Goal: Task Accomplishment & Management: Use online tool/utility

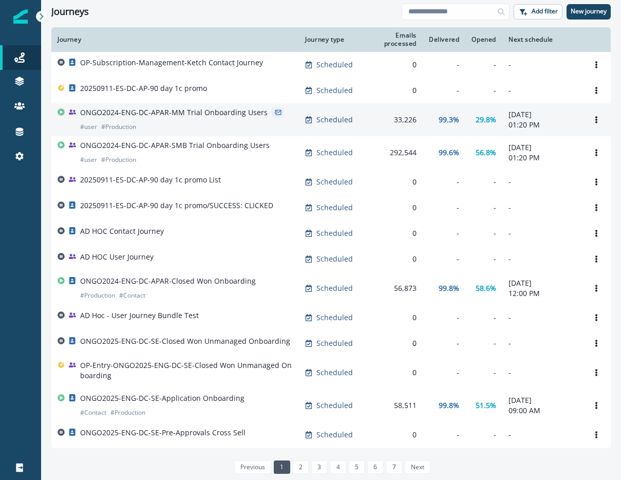
click at [215, 128] on div "ONGO2024-ENG-DC-APAR-MM Trial Onboarding Users # user # Production" at bounding box center [174, 119] width 188 height 25
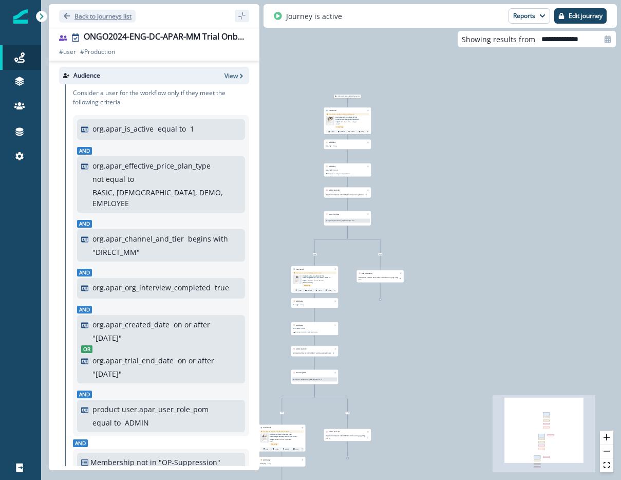
click at [65, 17] on icon "Go back" at bounding box center [67, 16] width 6 height 6
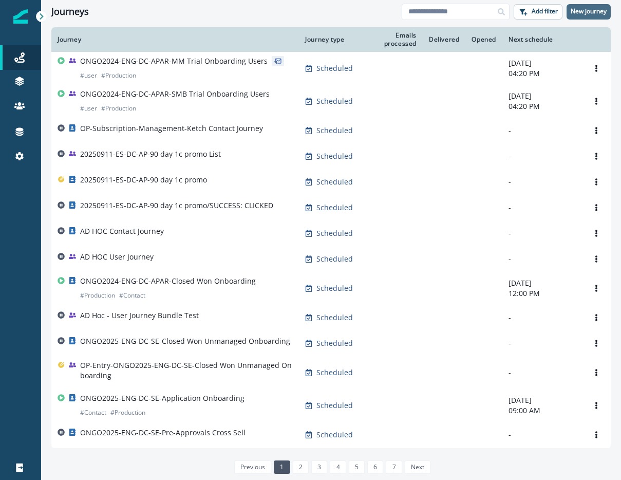
click at [600, 10] on p "New journey" at bounding box center [589, 11] width 36 height 7
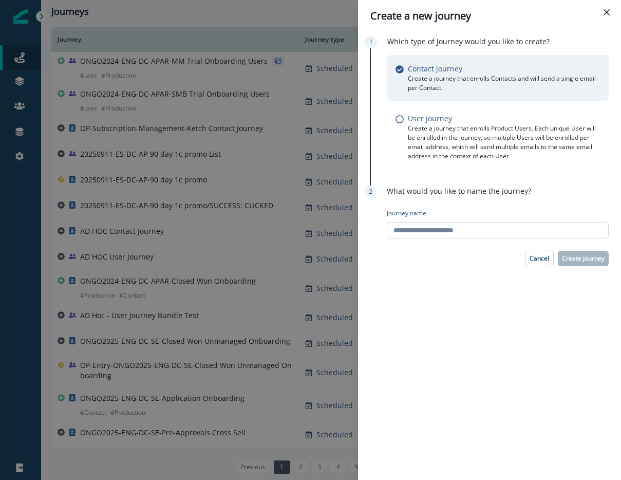
click at [488, 233] on input "Journey name" at bounding box center [498, 230] width 222 height 16
type input "**********"
click at [592, 262] on p "Create journey" at bounding box center [583, 258] width 43 height 7
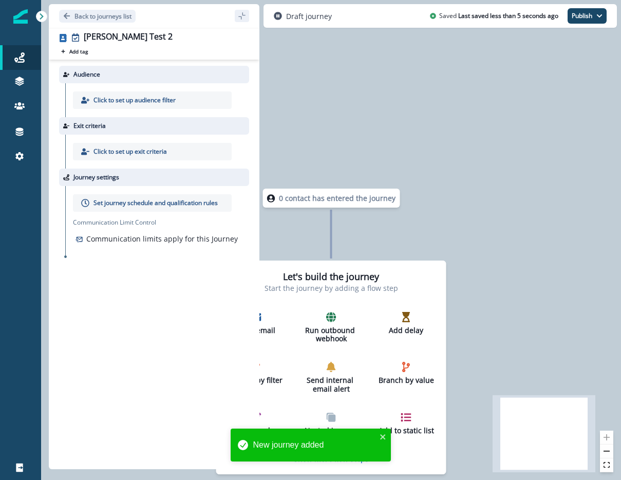
click at [142, 96] on p "Click to set up audience filter" at bounding box center [135, 100] width 82 height 9
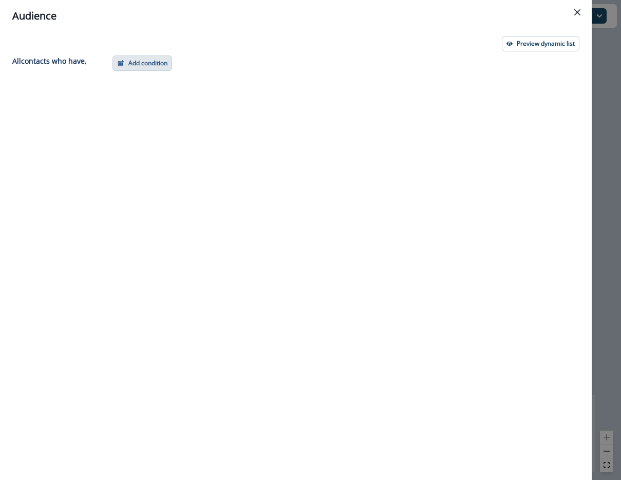
click at [148, 60] on button "Add condition" at bounding box center [143, 63] width 60 height 15
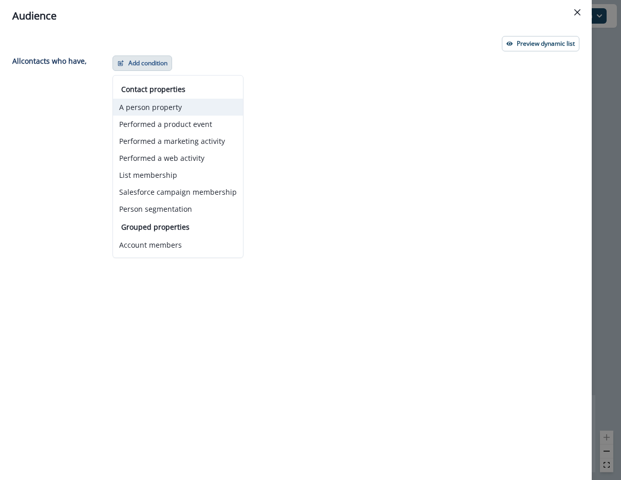
click at [152, 105] on button "A person property" at bounding box center [178, 107] width 130 height 17
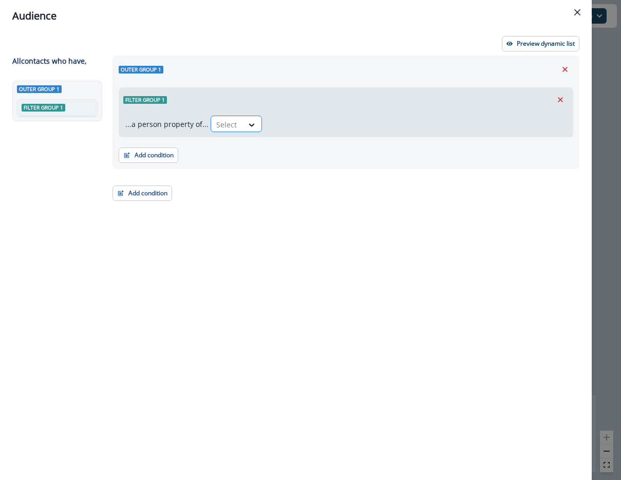
click at [227, 124] on div at bounding box center [227, 124] width 22 height 13
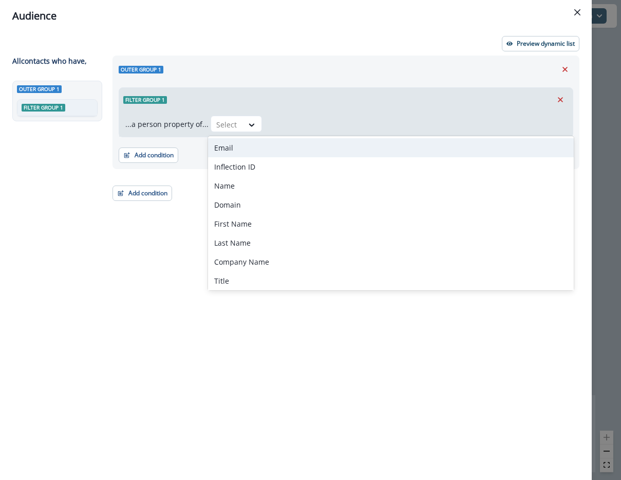
click at [570, 11] on button "Close" at bounding box center [577, 12] width 16 height 16
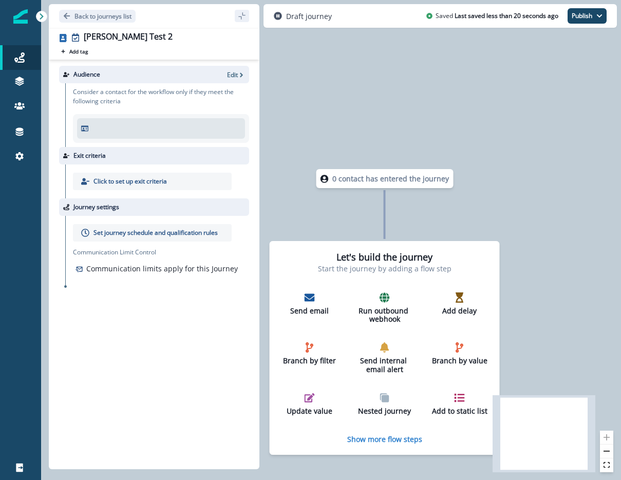
drag, startPoint x: 388, startPoint y: 160, endPoint x: 439, endPoint y: 139, distance: 55.1
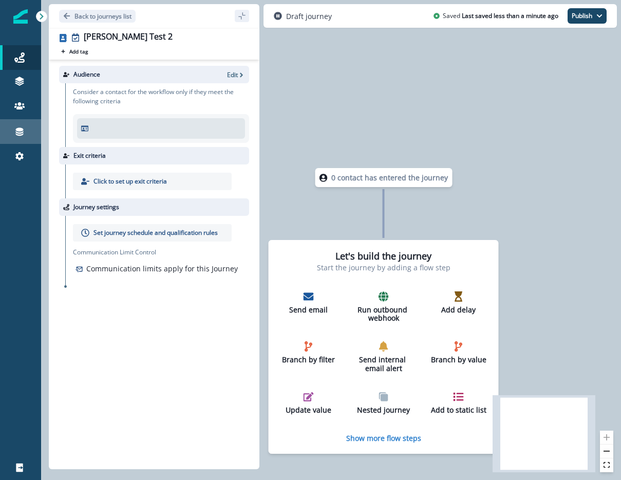
click at [27, 135] on div "Connections" at bounding box center [20, 131] width 33 height 12
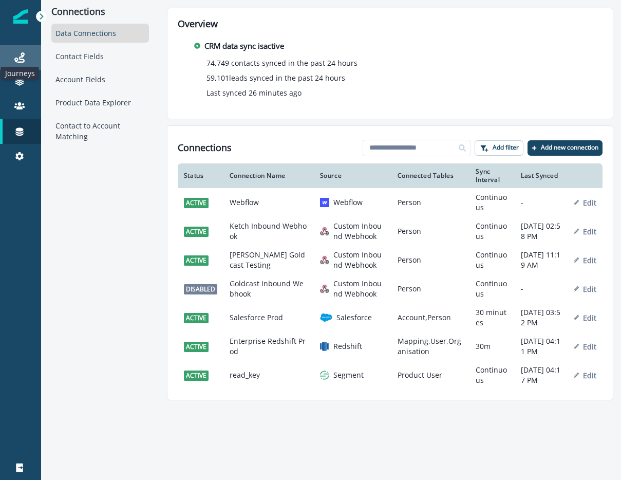
click at [23, 62] on icon at bounding box center [19, 57] width 10 height 10
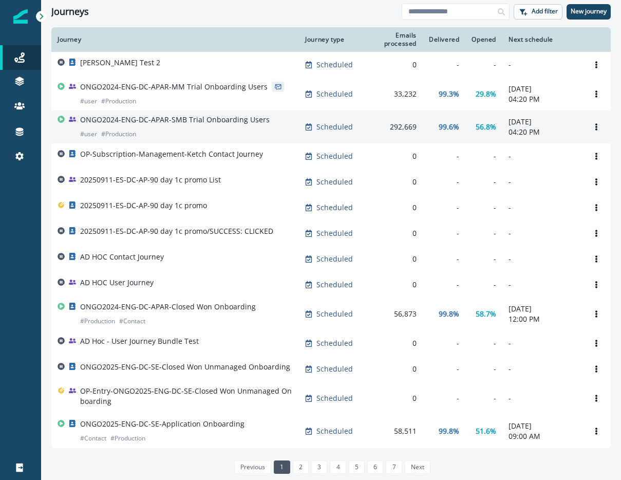
click at [216, 125] on p "ONGO2024-ENG-DC-APAR-SMB Trial Onboarding Users" at bounding box center [175, 120] width 190 height 10
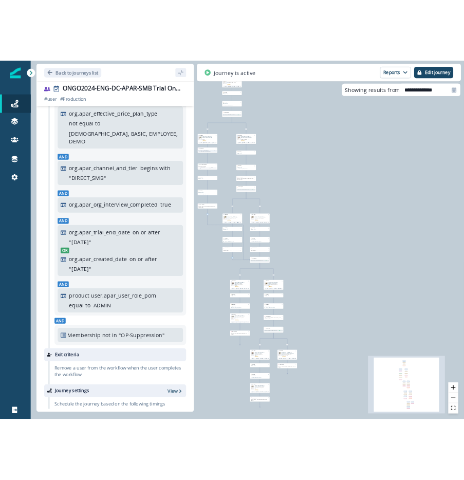
scroll to position [96, 0]
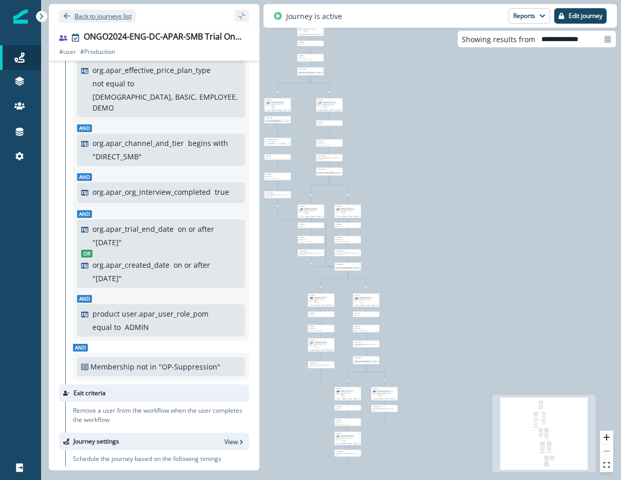
click at [66, 13] on icon "Go back" at bounding box center [67, 16] width 6 height 6
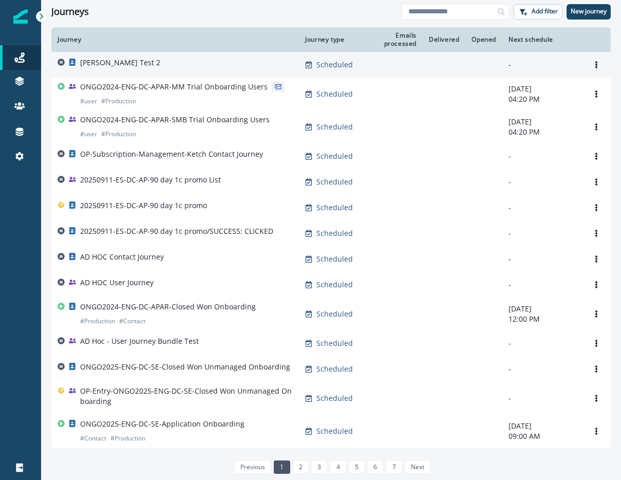
click at [117, 66] on div "[PERSON_NAME] Test 2" at bounding box center [175, 65] width 235 height 14
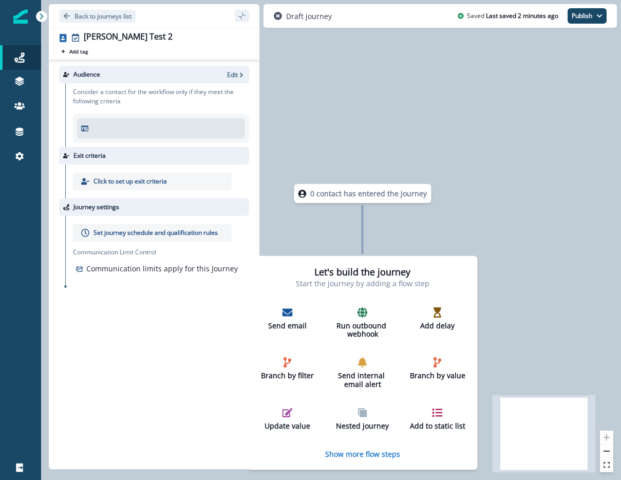
drag, startPoint x: 473, startPoint y: 231, endPoint x: 516, endPoint y: 235, distance: 43.4
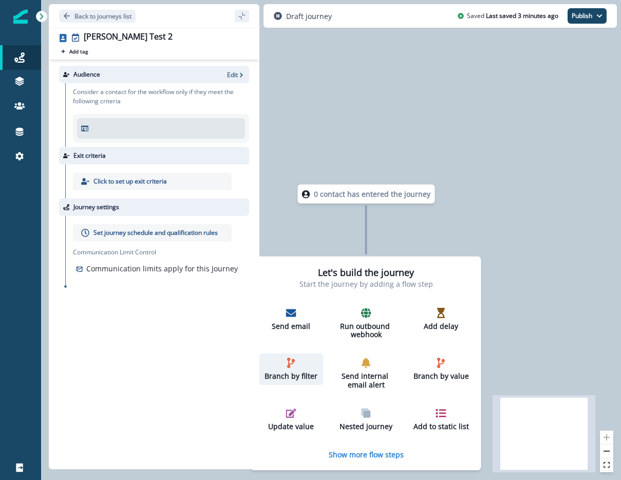
click at [291, 367] on icon "button" at bounding box center [291, 363] width 10 height 10
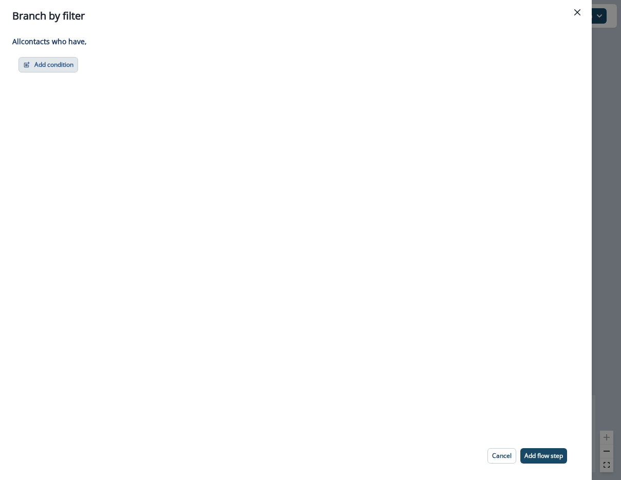
click at [52, 66] on button "Add condition" at bounding box center [49, 64] width 60 height 15
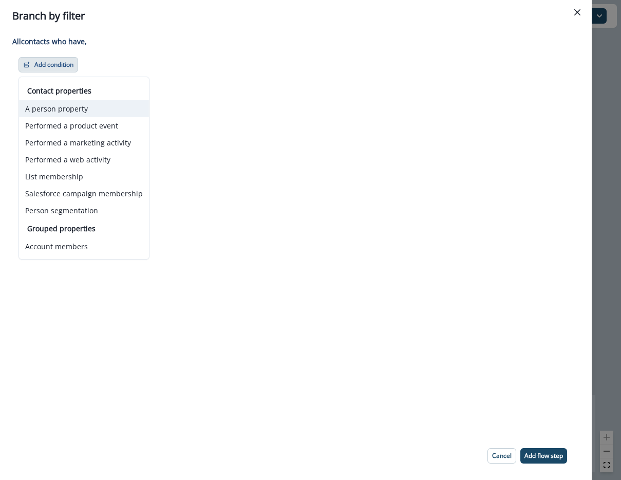
click at [78, 107] on button "A person property" at bounding box center [84, 108] width 130 height 17
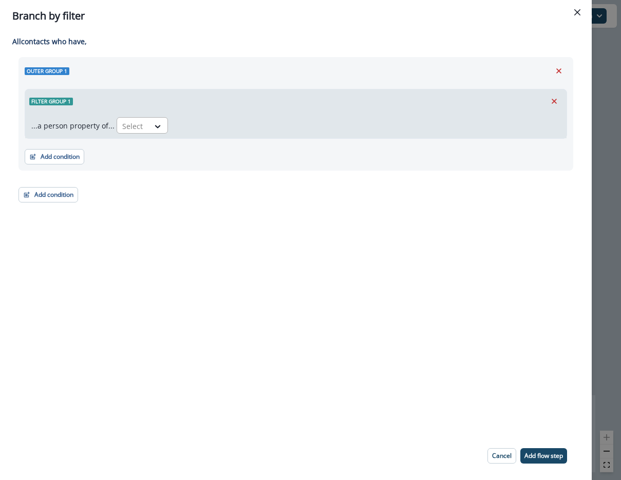
click at [134, 123] on div at bounding box center [133, 126] width 22 height 13
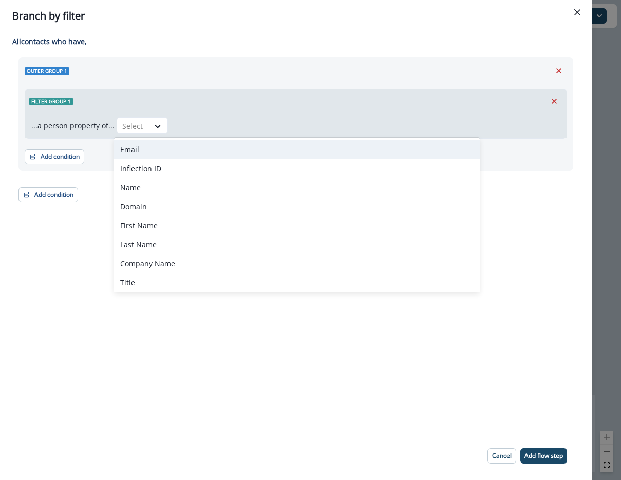
click at [149, 150] on div "Email" at bounding box center [297, 149] width 366 height 19
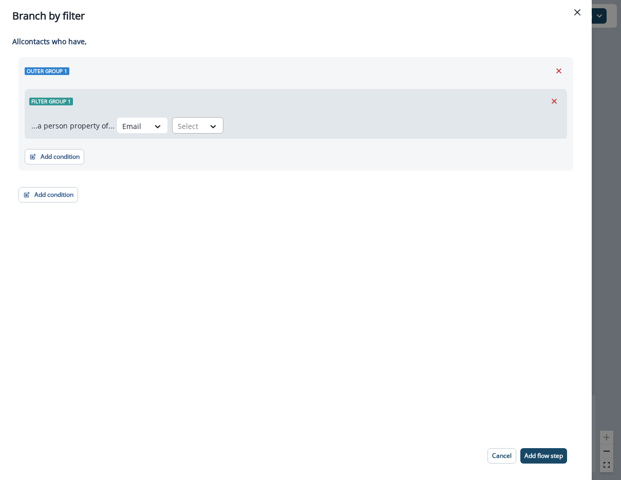
click at [189, 125] on div at bounding box center [189, 126] width 22 height 13
click at [192, 150] on div "equal to" at bounding box center [210, 149] width 81 height 19
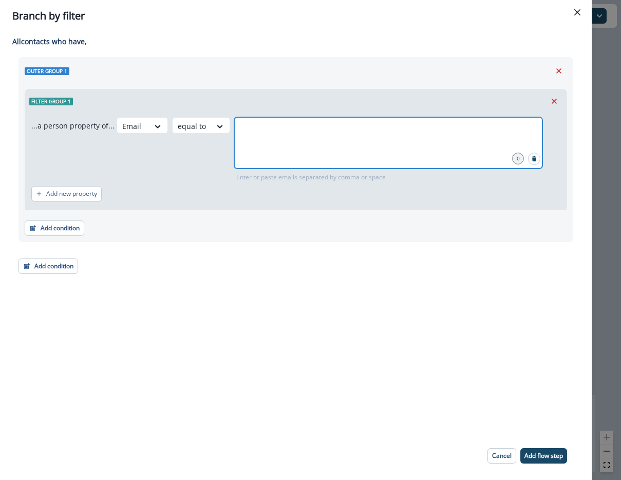
click at [265, 130] on input "text" at bounding box center [388, 130] width 305 height 21
type input "**********"
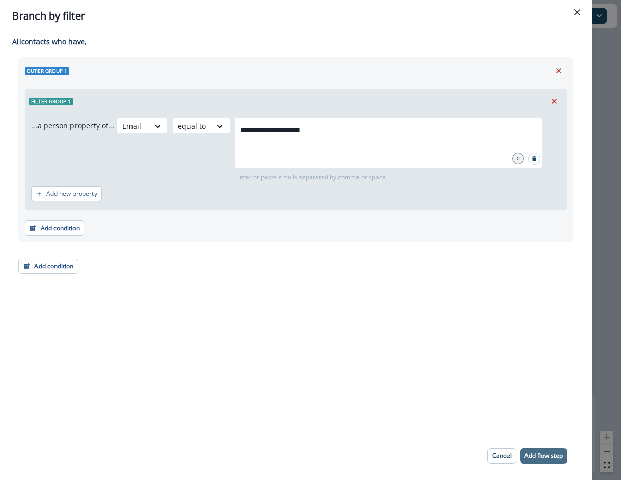
click at [541, 457] on p "Add flow step" at bounding box center [544, 455] width 39 height 7
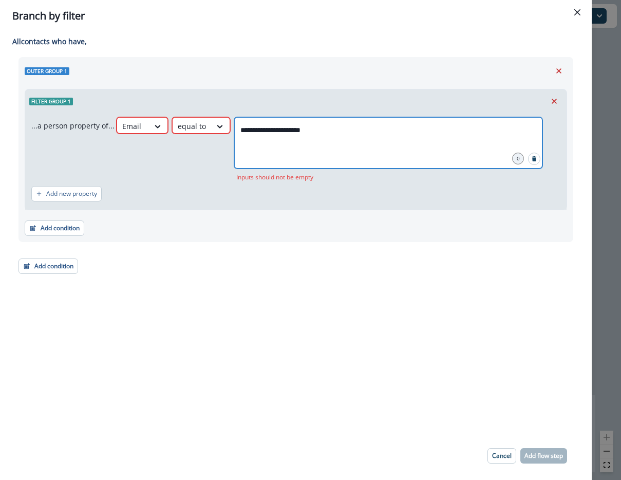
click at [419, 122] on input "**********" at bounding box center [388, 130] width 305 height 21
click at [401, 130] on input "**********" at bounding box center [388, 130] width 305 height 21
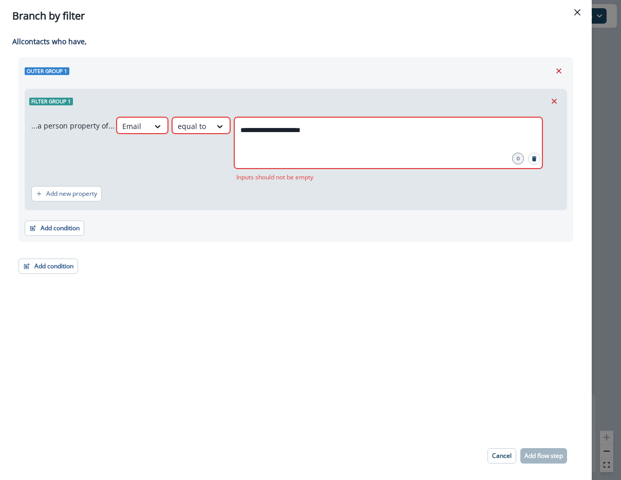
drag, startPoint x: 397, startPoint y: 114, endPoint x: 405, endPoint y: 116, distance: 9.0
click at [398, 114] on div "**********" at bounding box center [296, 161] width 542 height 97
drag, startPoint x: 511, startPoint y: 155, endPoint x: 516, endPoint y: 158, distance: 5.6
click at [512, 155] on div "0" at bounding box center [518, 159] width 12 height 12
drag, startPoint x: 519, startPoint y: 162, endPoint x: 469, endPoint y: 150, distance: 50.7
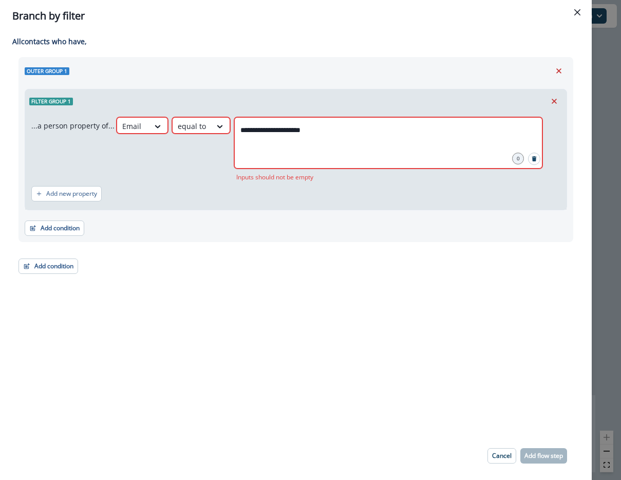
click at [513, 161] on div "0" at bounding box center [518, 159] width 12 height 12
drag, startPoint x: 454, startPoint y: 142, endPoint x: 397, endPoint y: 135, distance: 57.4
click at [397, 135] on div "**********" at bounding box center [388, 142] width 308 height 51
click at [60, 135] on div "**********" at bounding box center [295, 149] width 529 height 65
click at [279, 256] on div "**********" at bounding box center [296, 165] width 555 height 217
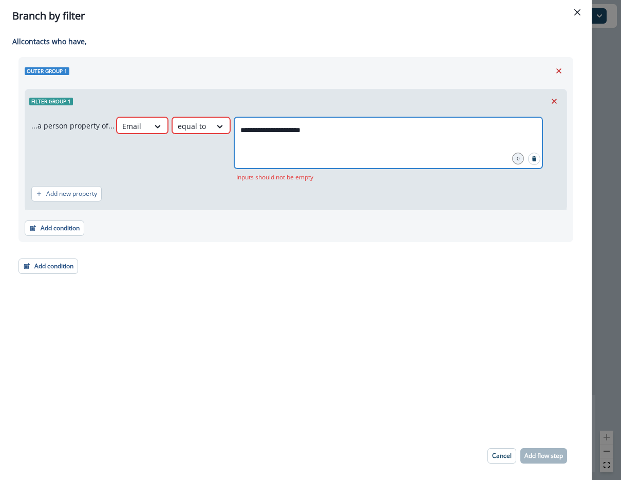
click at [336, 126] on input "**********" at bounding box center [388, 130] width 305 height 21
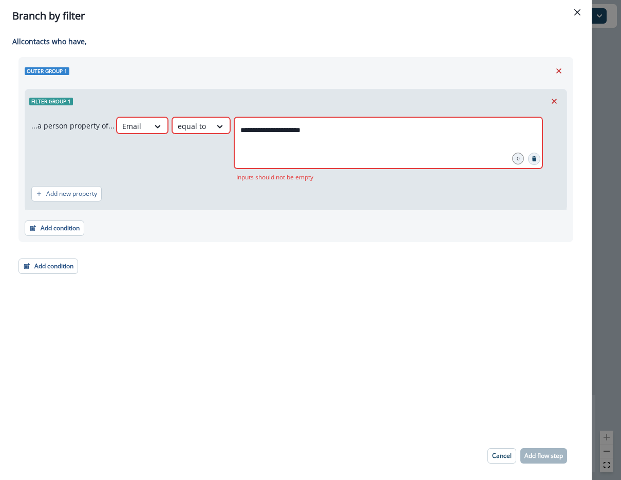
click at [533, 158] on button "Search" at bounding box center [534, 159] width 12 height 12
click at [554, 97] on icon "Remove" at bounding box center [554, 101] width 9 height 9
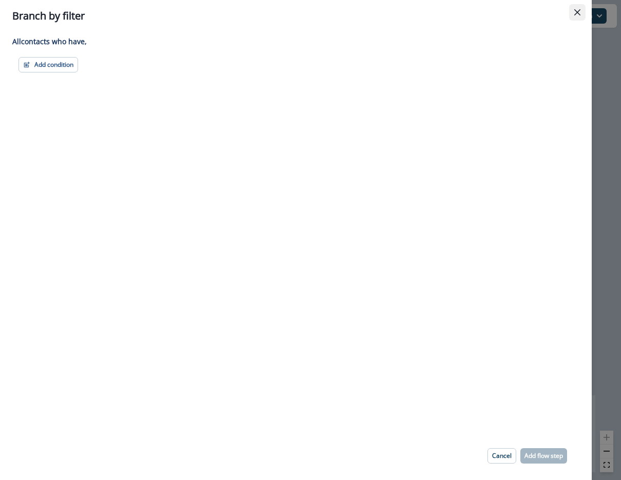
click at [573, 9] on button "Close" at bounding box center [577, 12] width 16 height 16
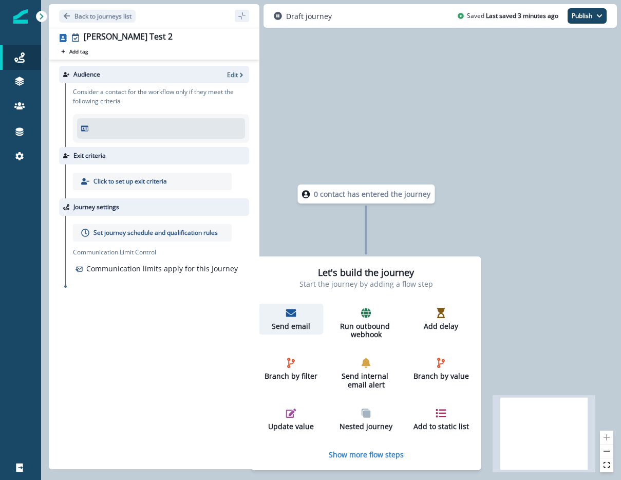
click at [300, 313] on div "Send email" at bounding box center [291, 319] width 57 height 23
click at [297, 325] on p "Send email" at bounding box center [292, 326] width 57 height 9
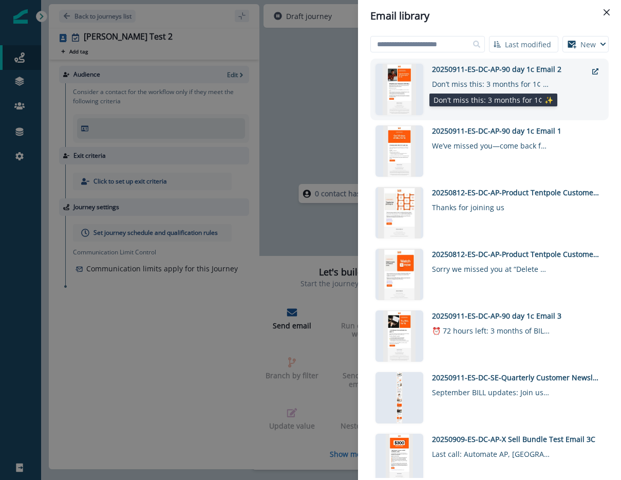
click at [489, 84] on div "Don’t miss this: 3 months for 1¢ ✨" at bounding box center [491, 82] width 118 height 15
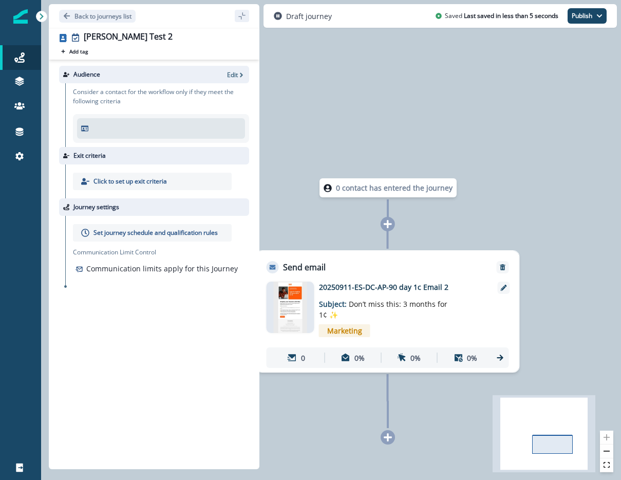
drag, startPoint x: 475, startPoint y: 209, endPoint x: 500, endPoint y: 202, distance: 25.9
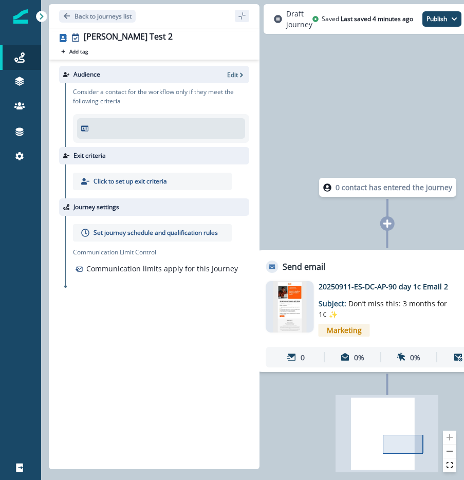
click at [138, 130] on div at bounding box center [161, 128] width 160 height 12
drag, startPoint x: 344, startPoint y: 90, endPoint x: 52, endPoint y: 17, distance: 300.9
click at [343, 90] on div "0 contact has entered the journey Send email Email asset changed, journey repor…" at bounding box center [252, 240] width 423 height 480
click at [82, 15] on p "Back to journeys list" at bounding box center [103, 16] width 57 height 9
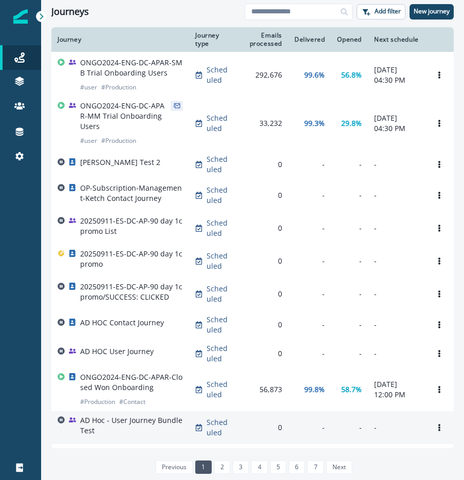
scroll to position [75, 0]
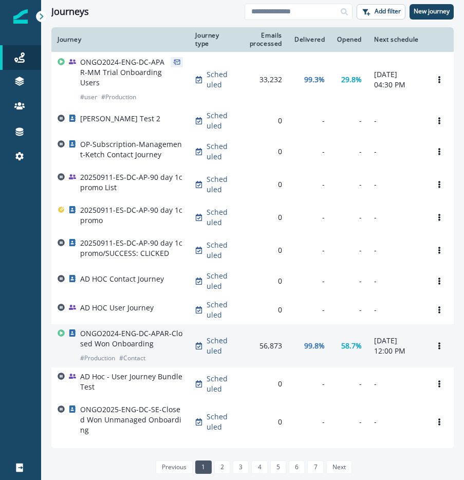
click at [156, 355] on div "ONGO2024-ENG-DC-APAR-Closed Won Onboarding # Production # Contact" at bounding box center [131, 345] width 103 height 35
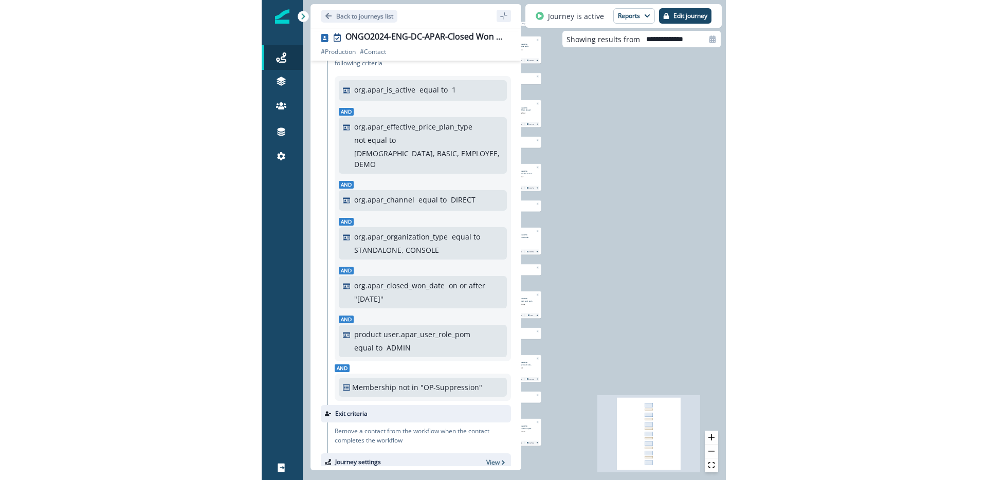
scroll to position [169, 0]
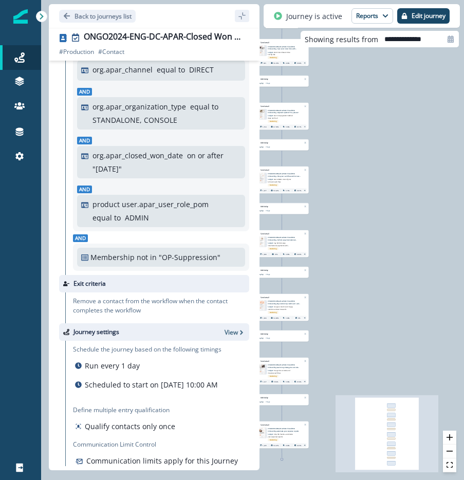
drag, startPoint x: 378, startPoint y: 198, endPoint x: 414, endPoint y: 201, distance: 36.1
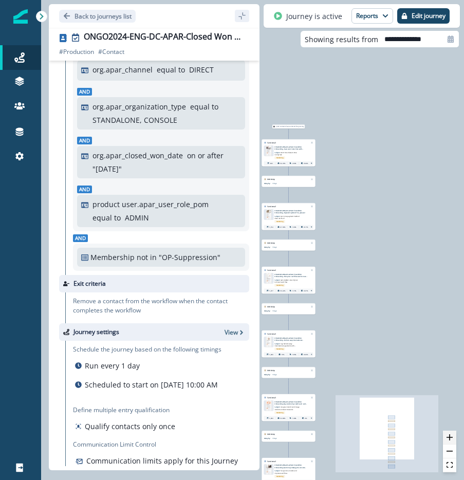
click at [454, 432] on button "zoom in" at bounding box center [449, 438] width 13 height 14
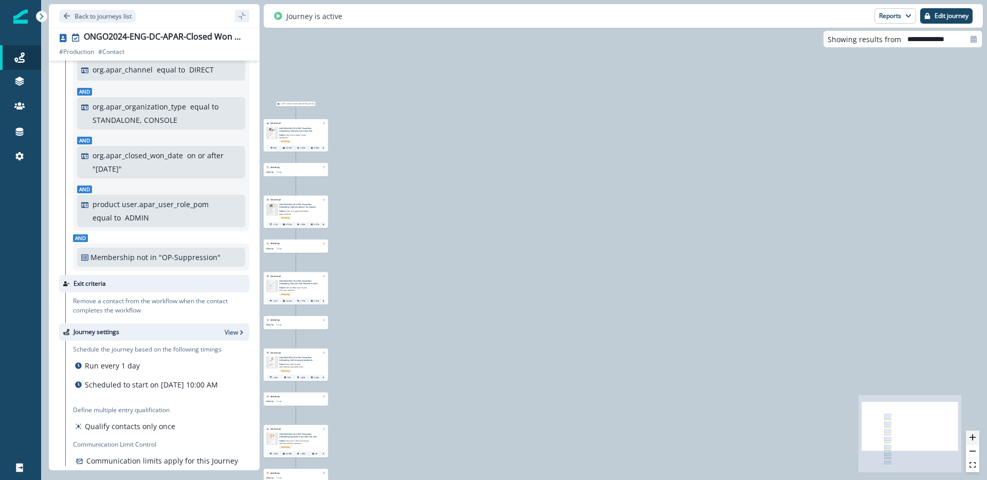
click at [621, 437] on button "zoom in" at bounding box center [972, 438] width 13 height 14
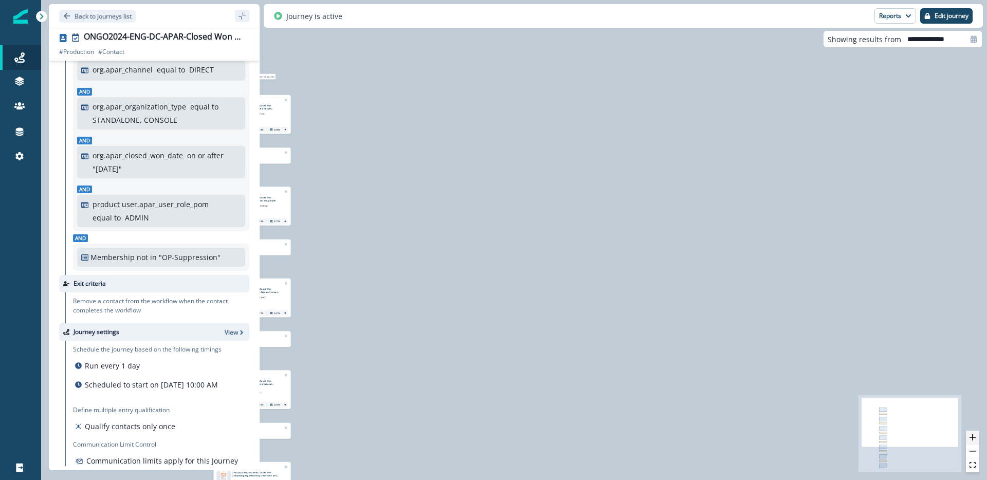
click at [621, 437] on button "zoom in" at bounding box center [972, 438] width 13 height 14
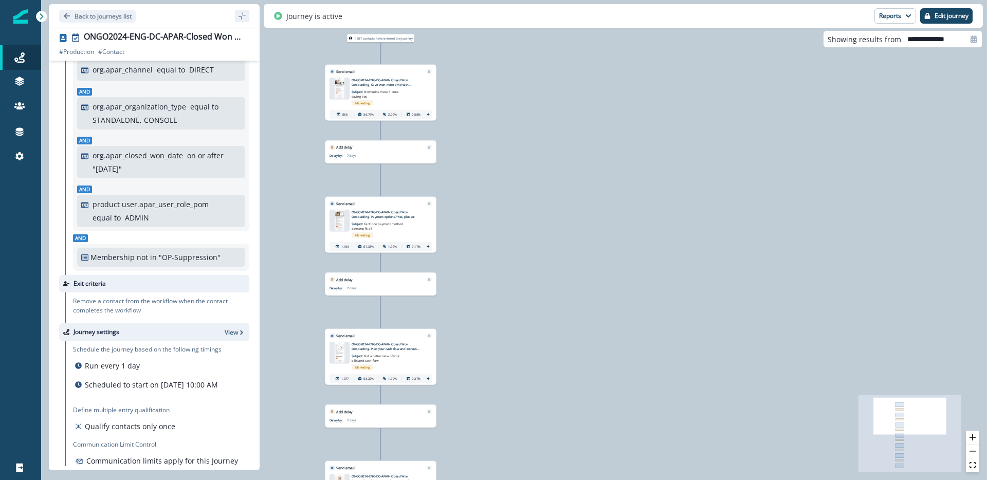
drag, startPoint x: 403, startPoint y: 255, endPoint x: 632, endPoint y: 286, distance: 231.2
click at [621, 289] on div "1,307 contacts have entered the journey Send email Email asset changed, journey…" at bounding box center [514, 240] width 946 height 480
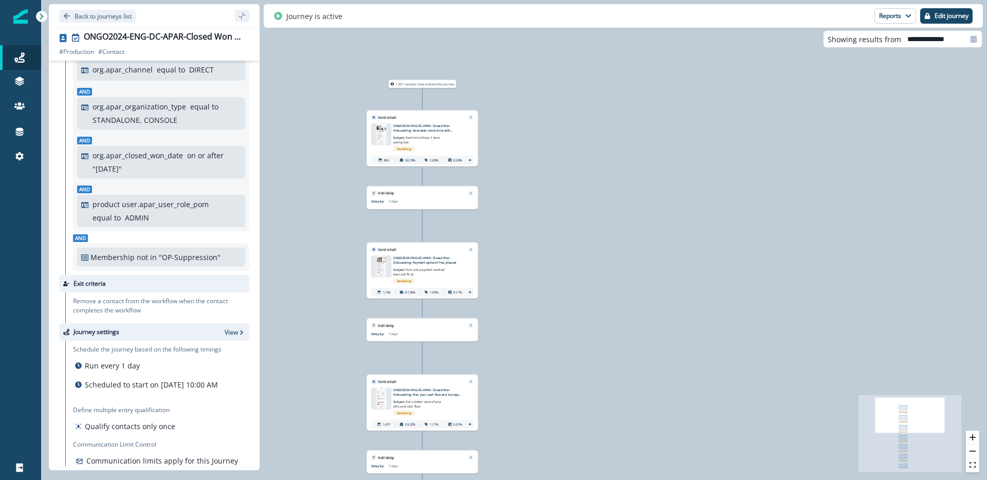
drag, startPoint x: 476, startPoint y: 147, endPoint x: 519, endPoint y: 216, distance: 81.3
click at [520, 216] on div "1,307 contacts have entered the journey Send email Email asset changed, journey…" at bounding box center [514, 240] width 946 height 480
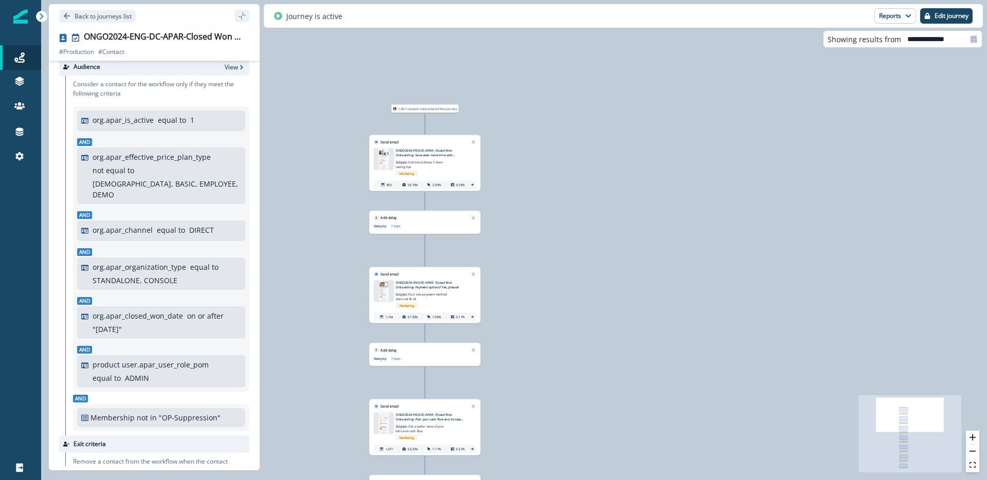
scroll to position [0, 0]
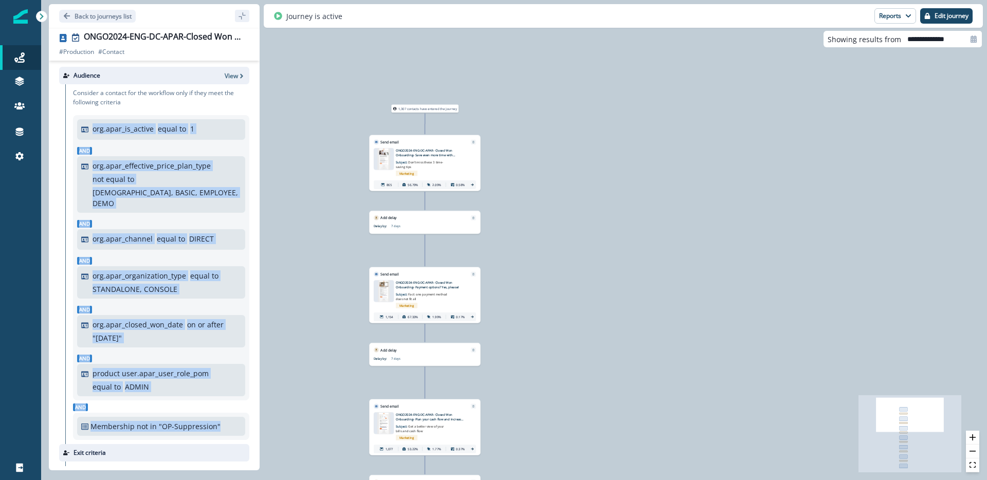
drag, startPoint x: 226, startPoint y: 416, endPoint x: 82, endPoint y: 123, distance: 326.6
click at [82, 123] on div "org.apar_is_active equal to 1 And org.apar_effective_price_plan_type not equal …" at bounding box center [161, 277] width 176 height 325
